Goal: Information Seeking & Learning: Learn about a topic

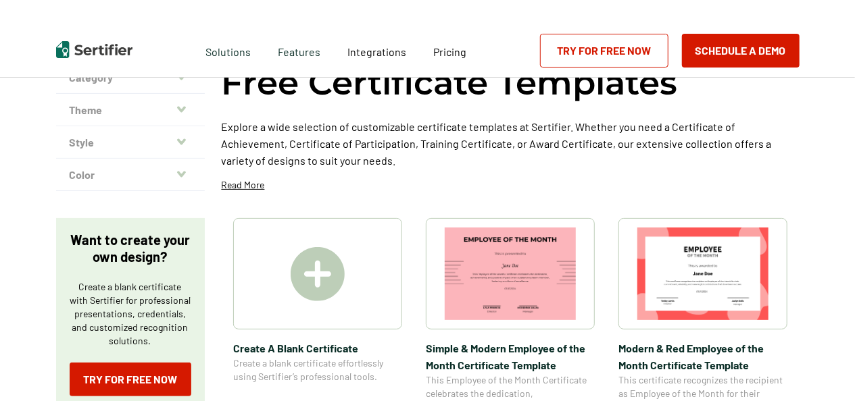
scroll to position [108, 0]
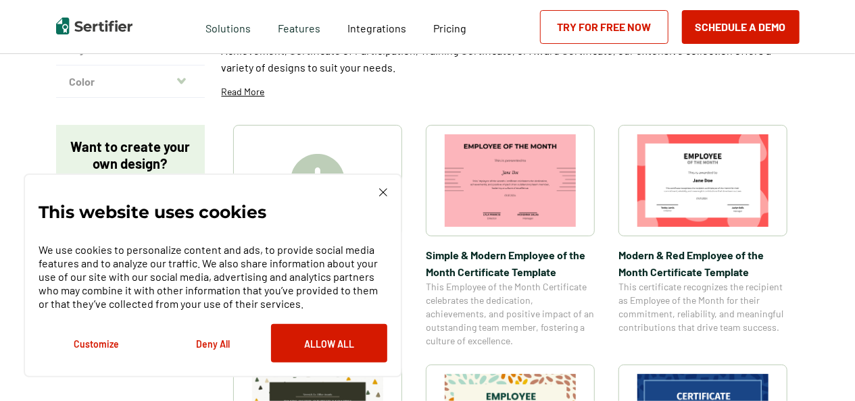
scroll to position [297, 0]
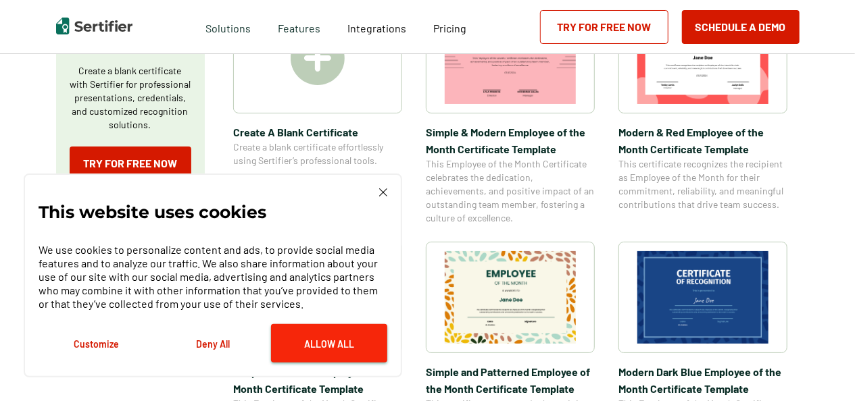
click at [318, 343] on button "Allow All" at bounding box center [329, 343] width 116 height 39
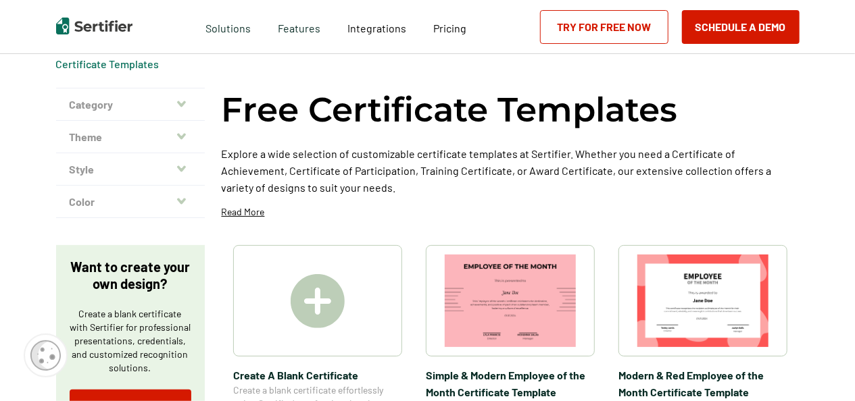
scroll to position [27, 0]
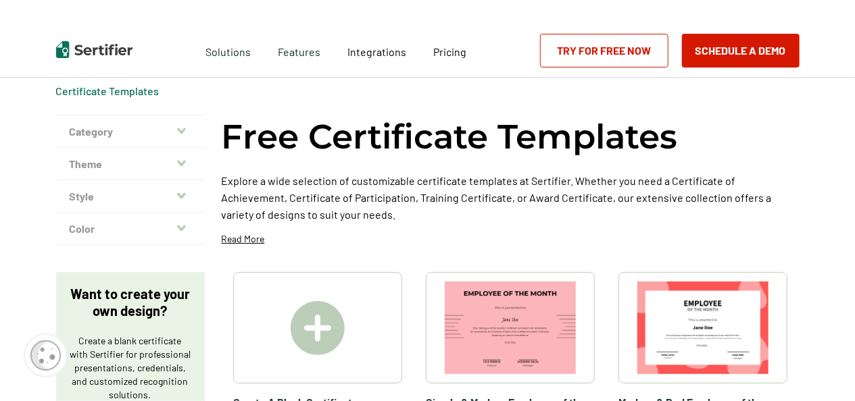
click at [180, 167] on icon "button" at bounding box center [181, 163] width 9 height 11
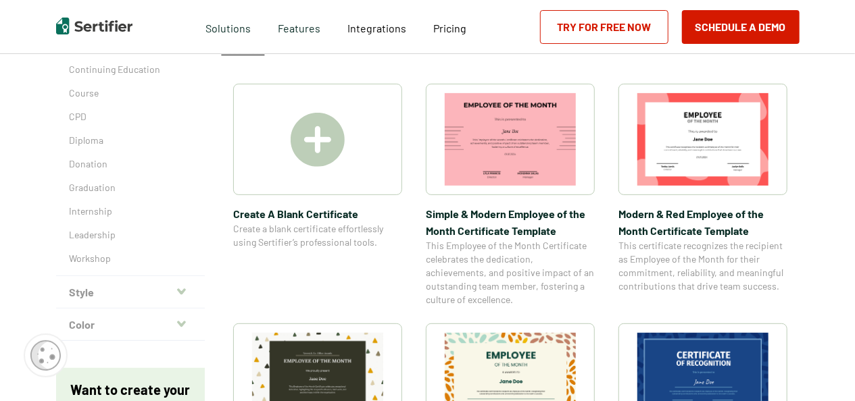
scroll to position [216, 0]
click at [136, 289] on button "Style" at bounding box center [130, 292] width 149 height 32
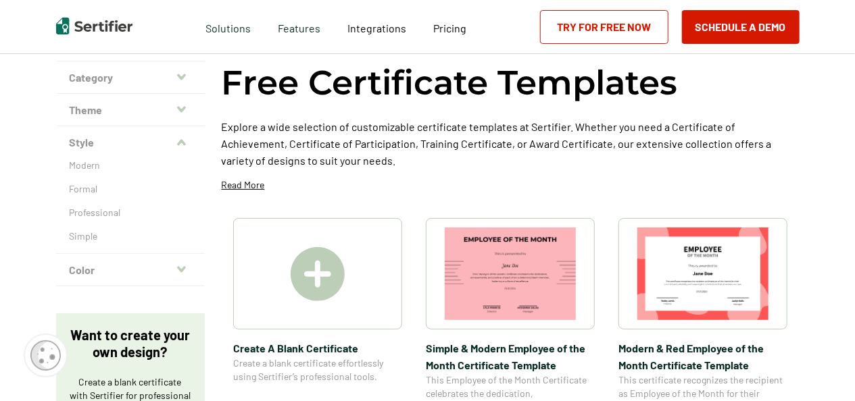
scroll to position [80, 0]
click at [84, 241] on p "Simple" at bounding box center [131, 237] width 122 height 14
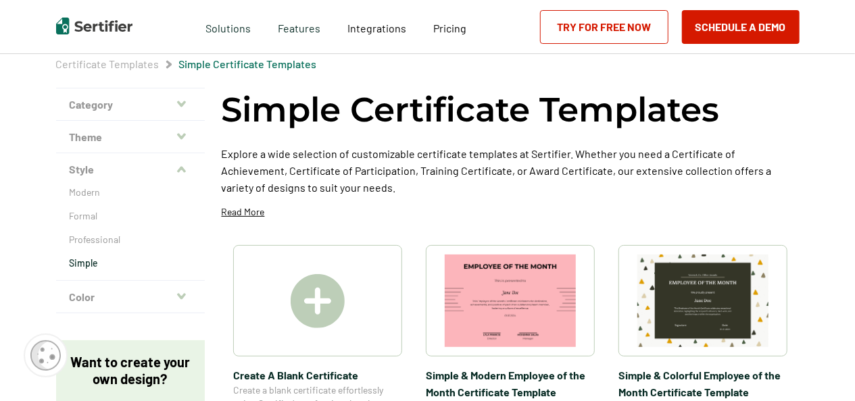
scroll to position [81, 0]
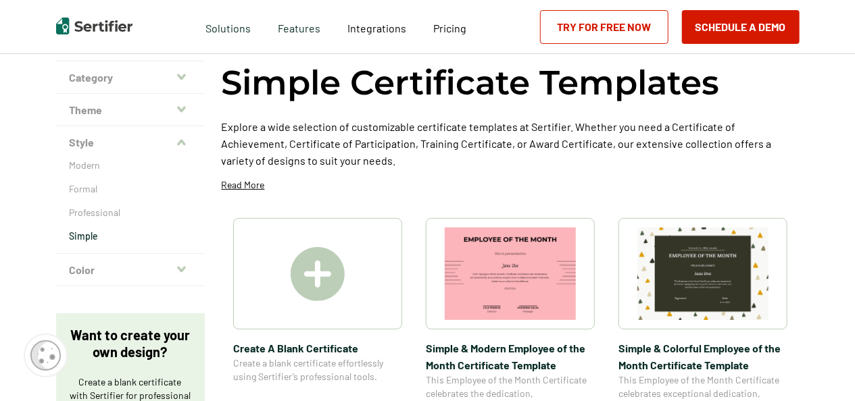
click at [101, 262] on button "Color" at bounding box center [130, 270] width 149 height 32
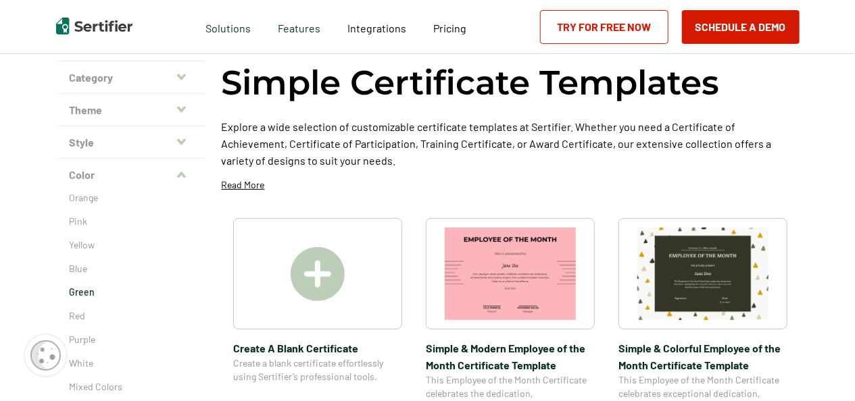
click at [84, 297] on p "Green" at bounding box center [131, 293] width 122 height 14
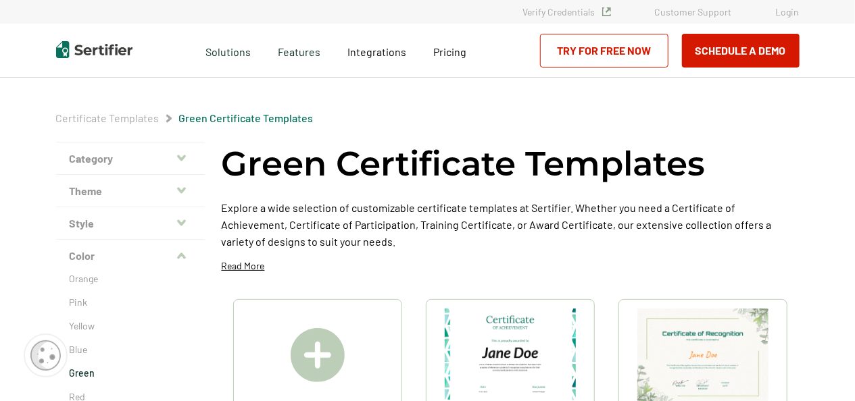
click at [188, 226] on button "Style" at bounding box center [130, 223] width 149 height 32
click at [84, 299] on p "Professional" at bounding box center [131, 294] width 122 height 14
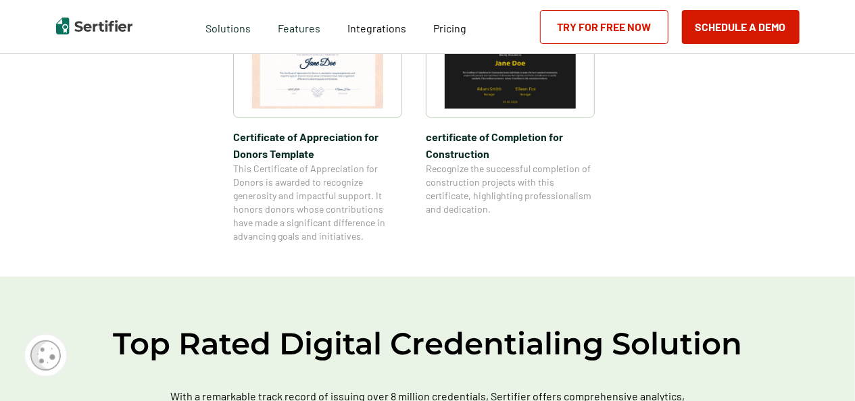
scroll to position [703, 0]
